Goal: Transaction & Acquisition: Obtain resource

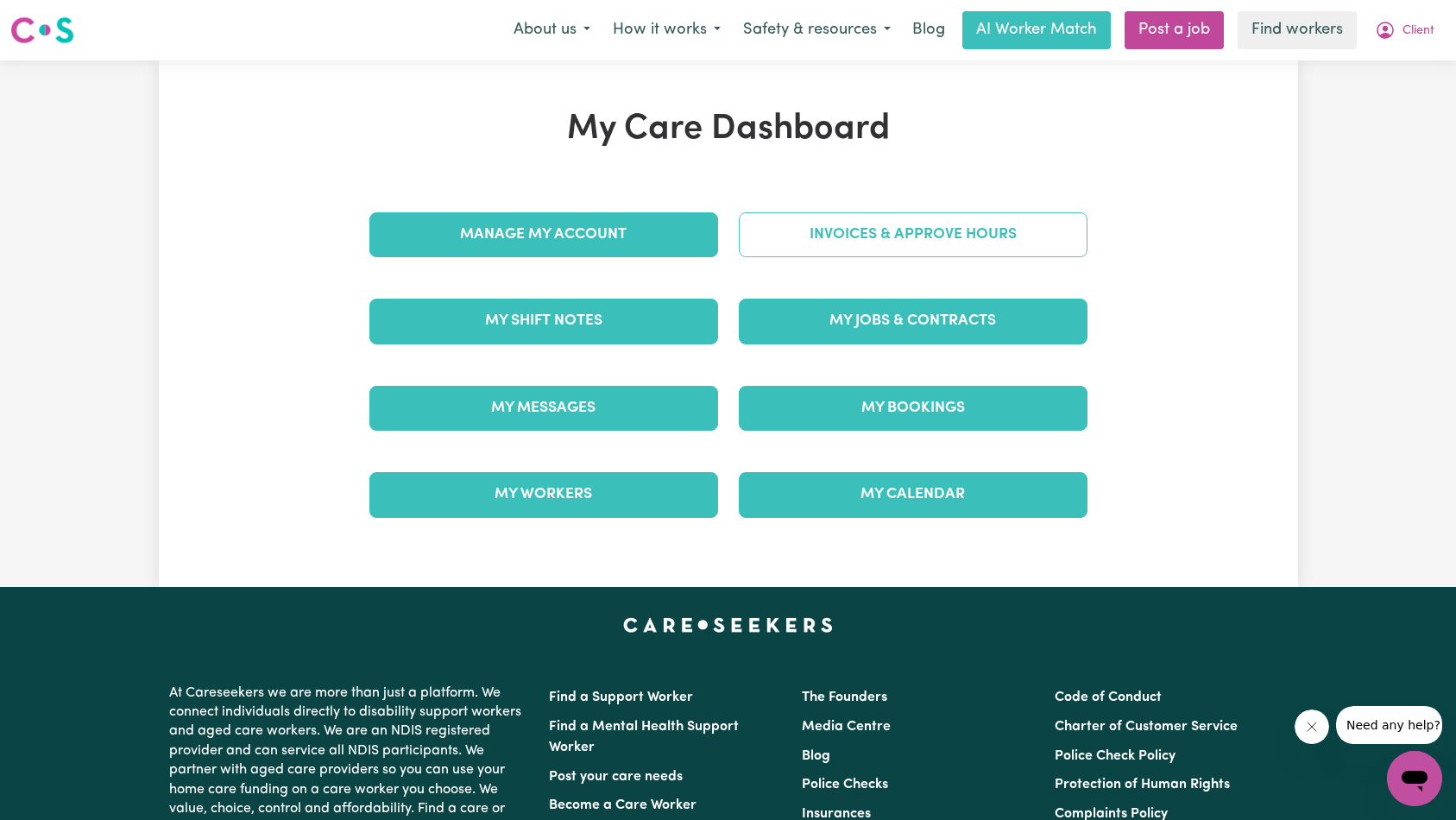
click at [916, 248] on link "Invoices & Approve Hours" at bounding box center [912, 234] width 348 height 45
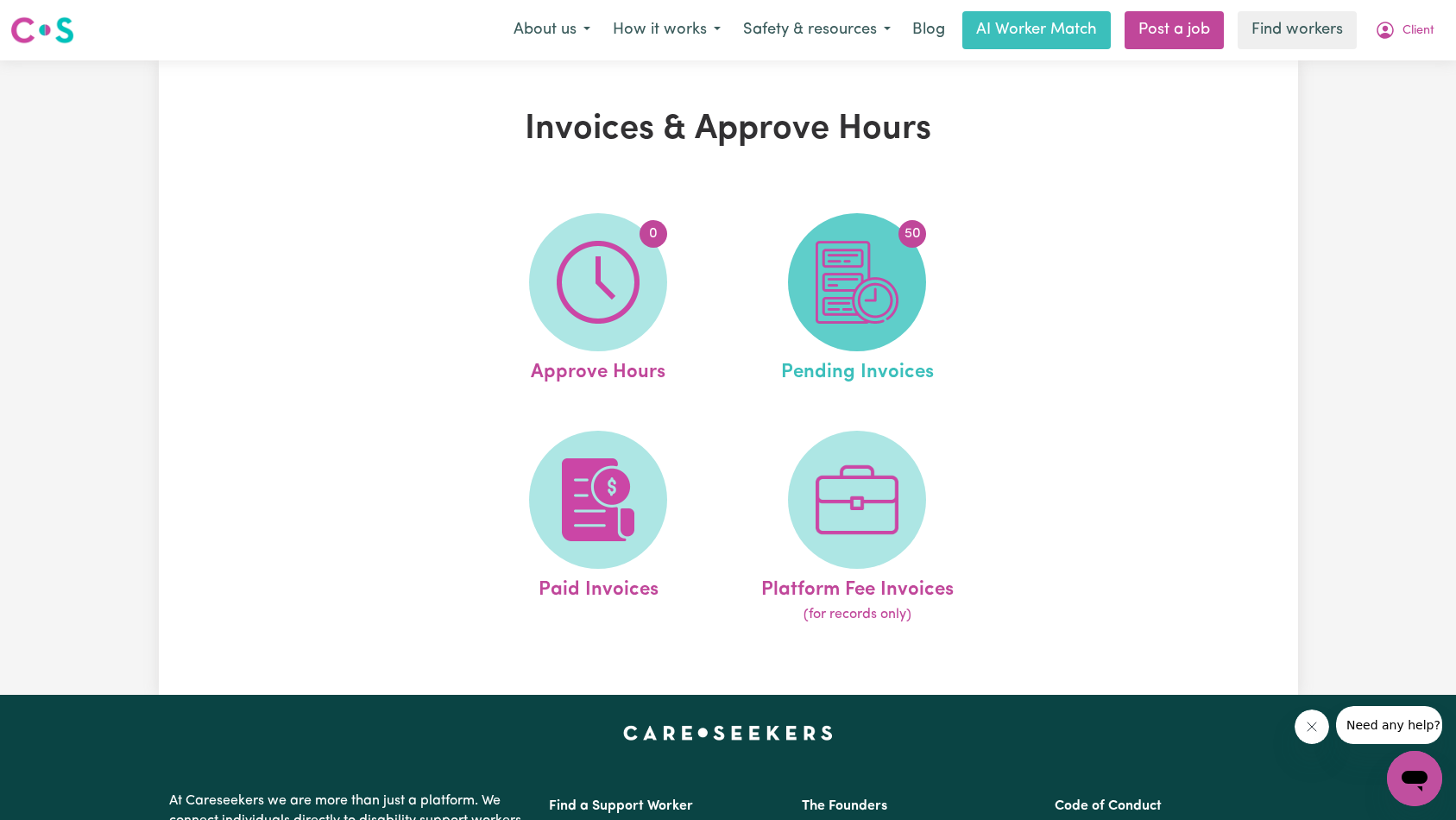
click at [845, 286] on img at bounding box center [857, 282] width 83 height 83
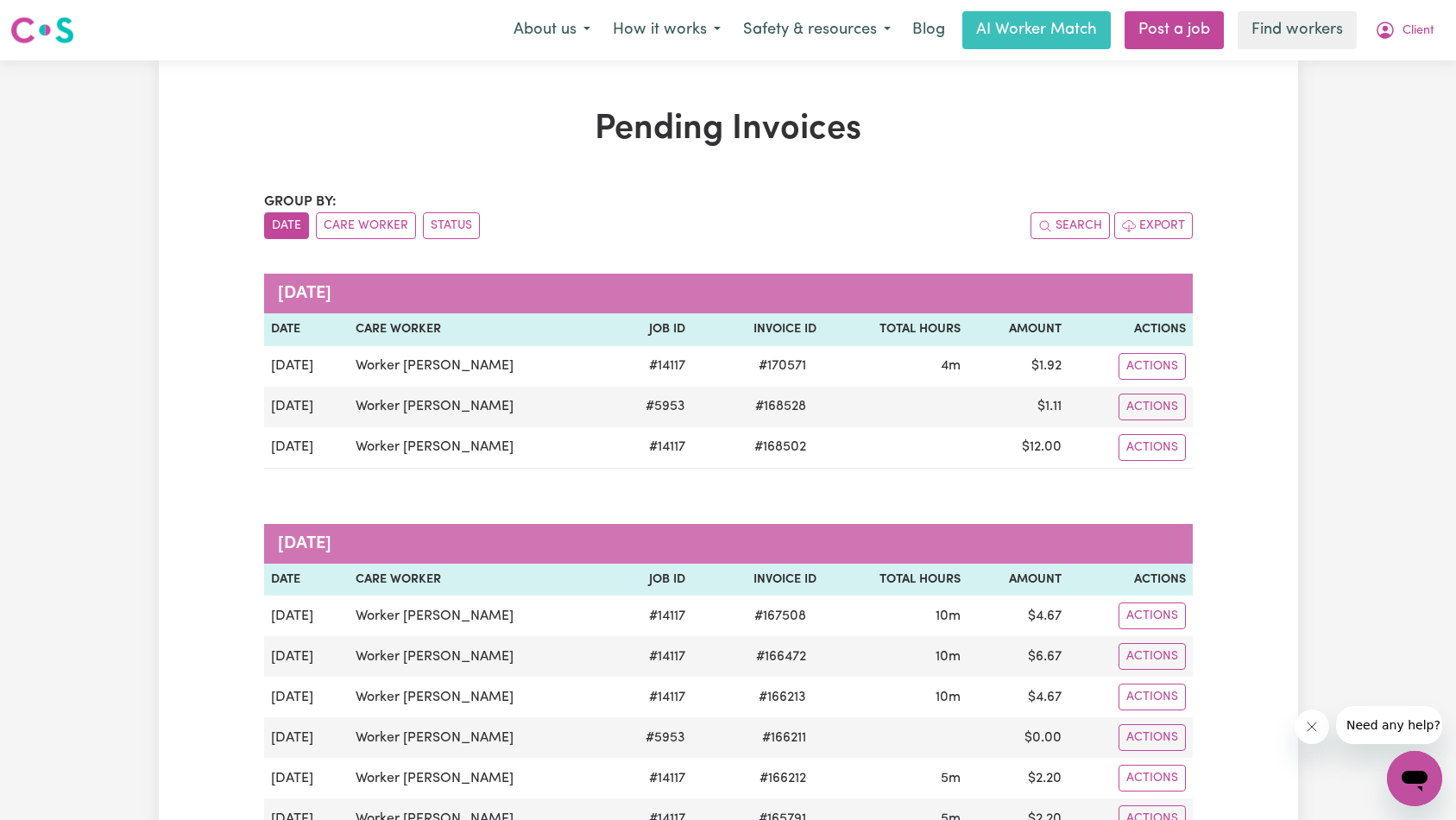
drag, startPoint x: 1318, startPoint y: 727, endPoint x: 1309, endPoint y: 721, distance: 10.8
click at [1318, 727] on button "Close message from company" at bounding box center [1310, 726] width 34 height 34
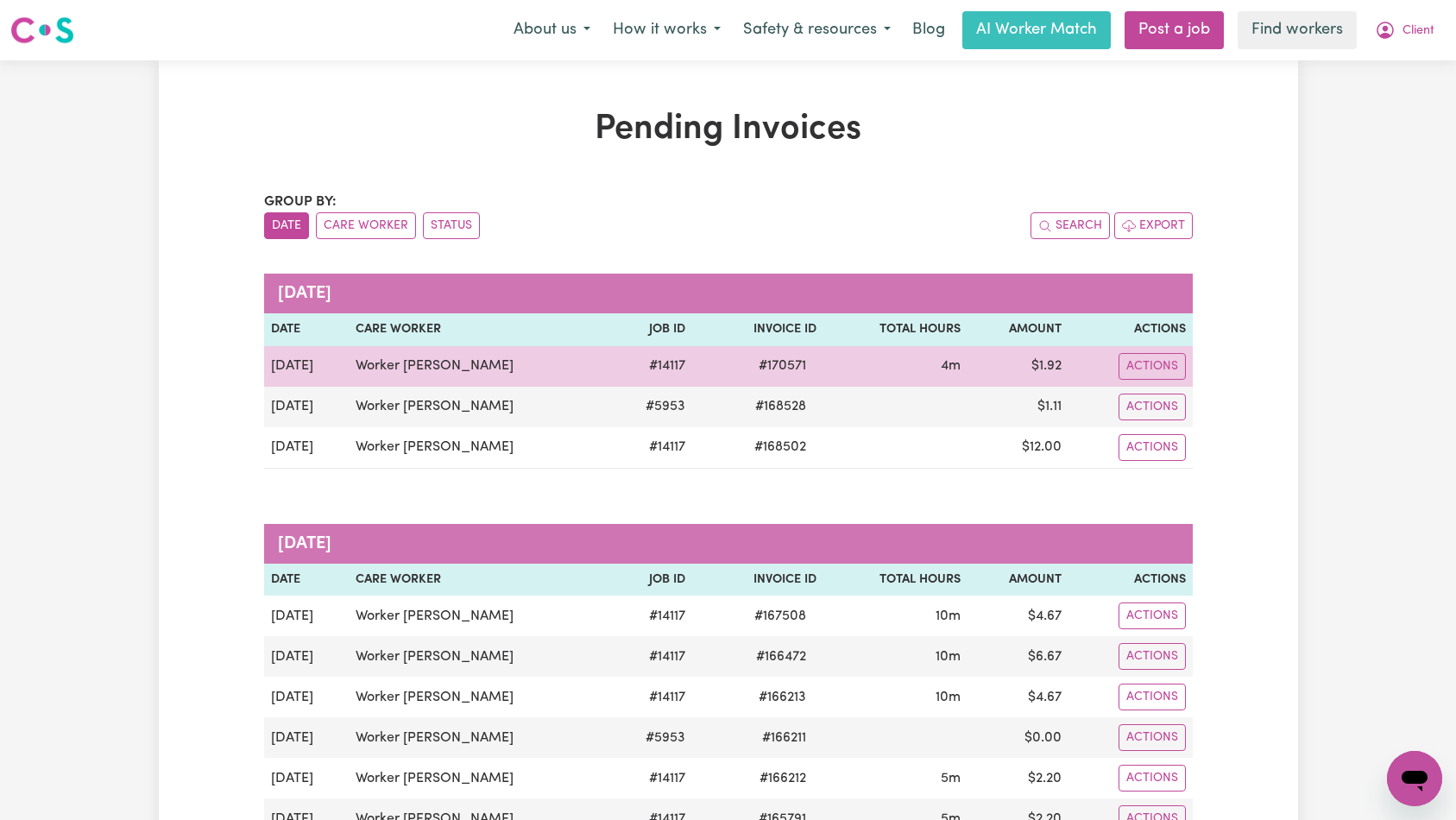
click at [1188, 370] on td "Actions" at bounding box center [1130, 366] width 124 height 41
click at [1176, 371] on button "Actions" at bounding box center [1152, 366] width 67 height 27
click at [1183, 403] on link "Download Invoice" at bounding box center [1213, 406] width 158 height 34
